Goal: Navigation & Orientation: Find specific page/section

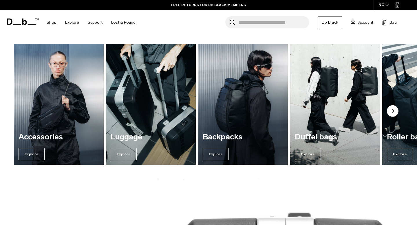
scroll to position [645, 0]
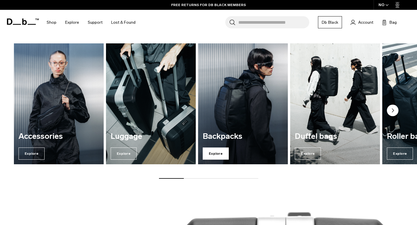
click at [215, 153] on span "Explore" at bounding box center [216, 154] width 26 height 12
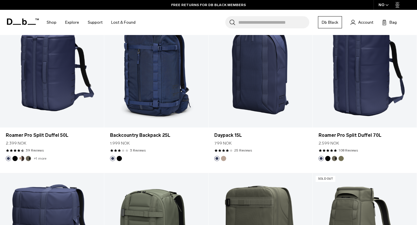
scroll to position [1118, 0]
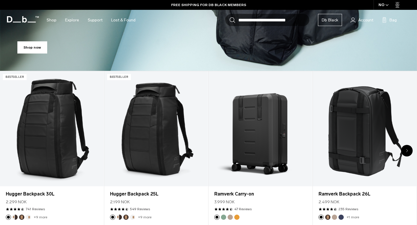
scroll to position [180, 0]
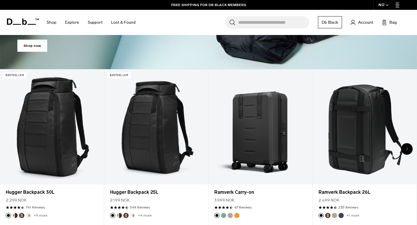
click at [409, 149] on div "Next slide" at bounding box center [407, 149] width 12 height 12
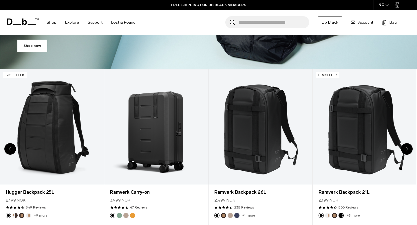
click at [408, 150] on div "Next slide" at bounding box center [407, 149] width 12 height 12
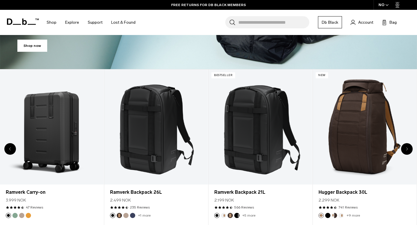
click at [408, 150] on div "Next slide" at bounding box center [407, 149] width 12 height 12
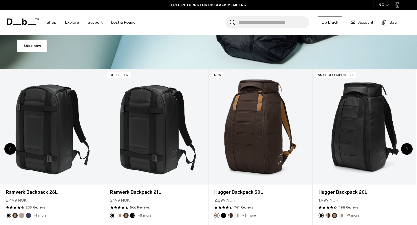
click at [408, 150] on div "Next slide" at bounding box center [407, 149] width 12 height 12
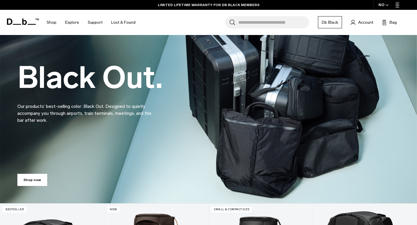
scroll to position [0, 0]
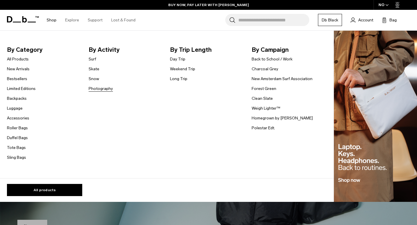
click at [95, 90] on link "Photography" at bounding box center [101, 89] width 24 height 6
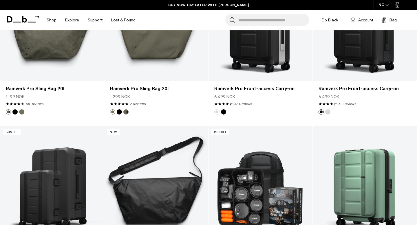
scroll to position [471, 0]
